Goal: Submit feedback/report problem: Submit feedback/report problem

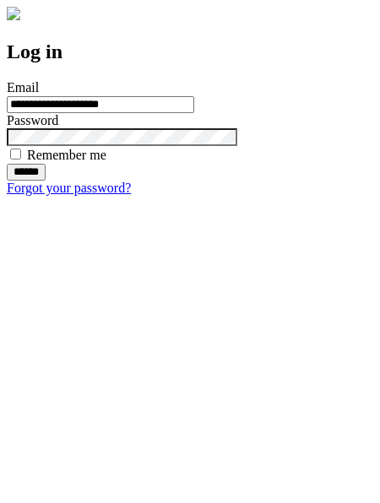
click at [46, 181] on input "******" at bounding box center [26, 172] width 39 height 17
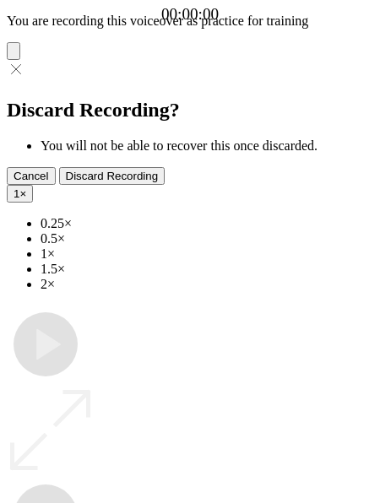
type input "**********"
